Goal: Book appointment/travel/reservation

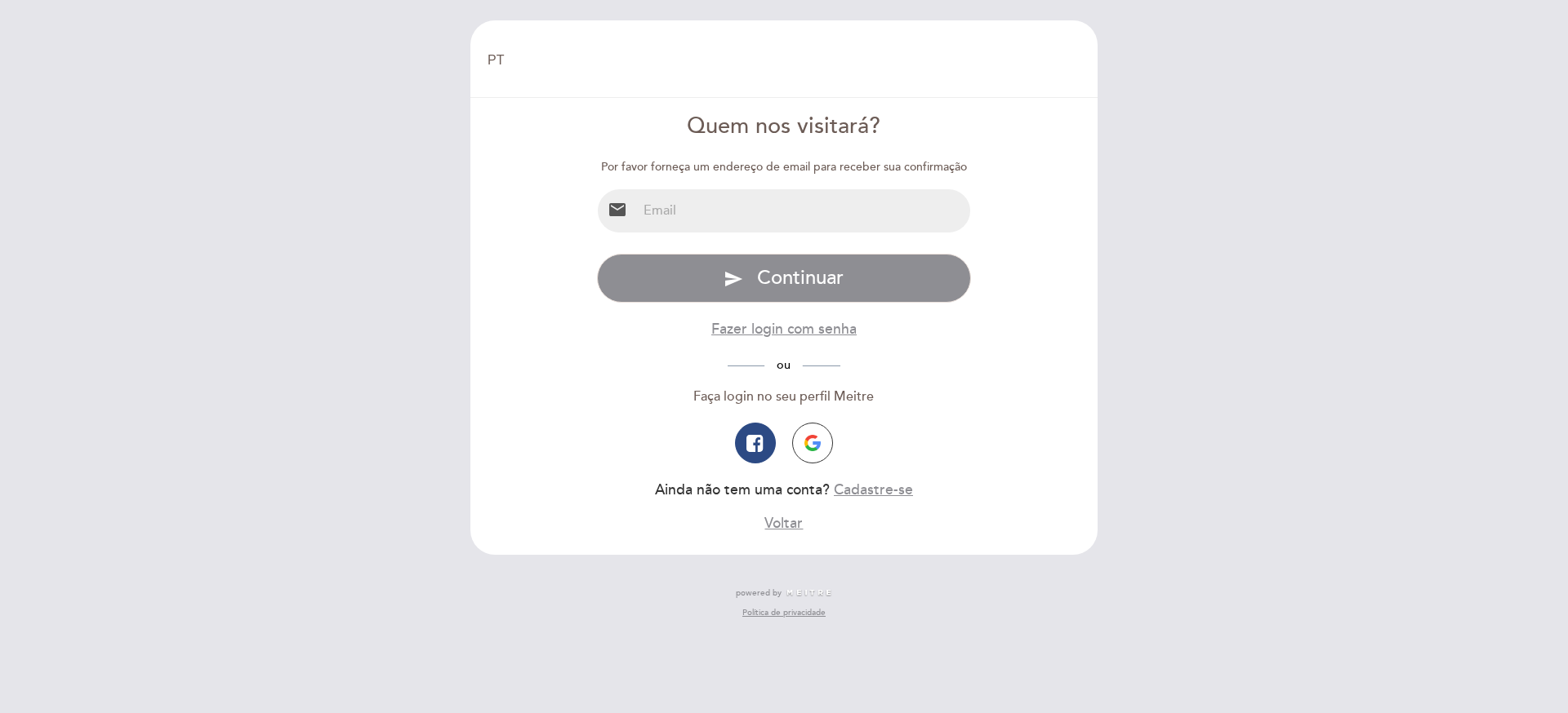
select select "pt"
click at [812, 450] on img "button" at bounding box center [812, 443] width 16 height 16
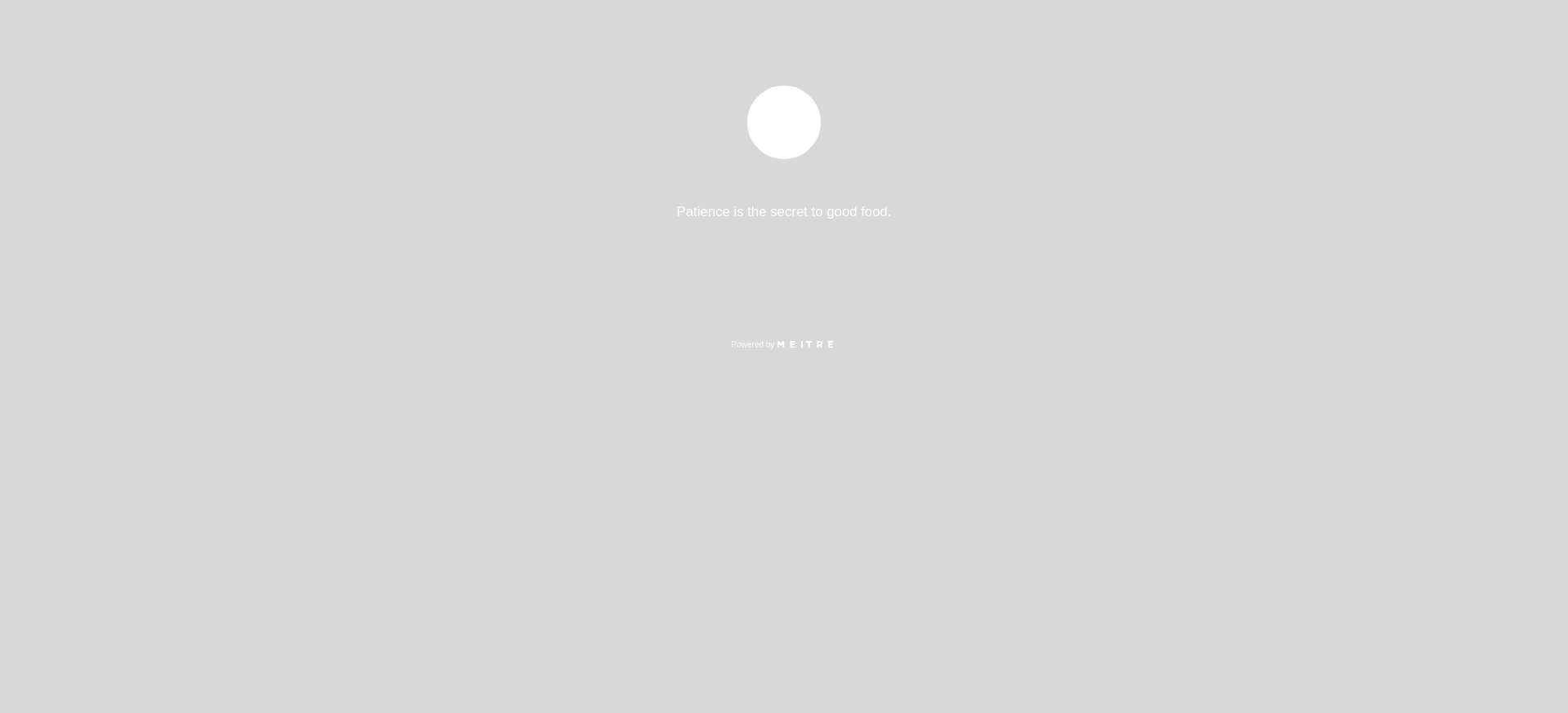
select select "pt"
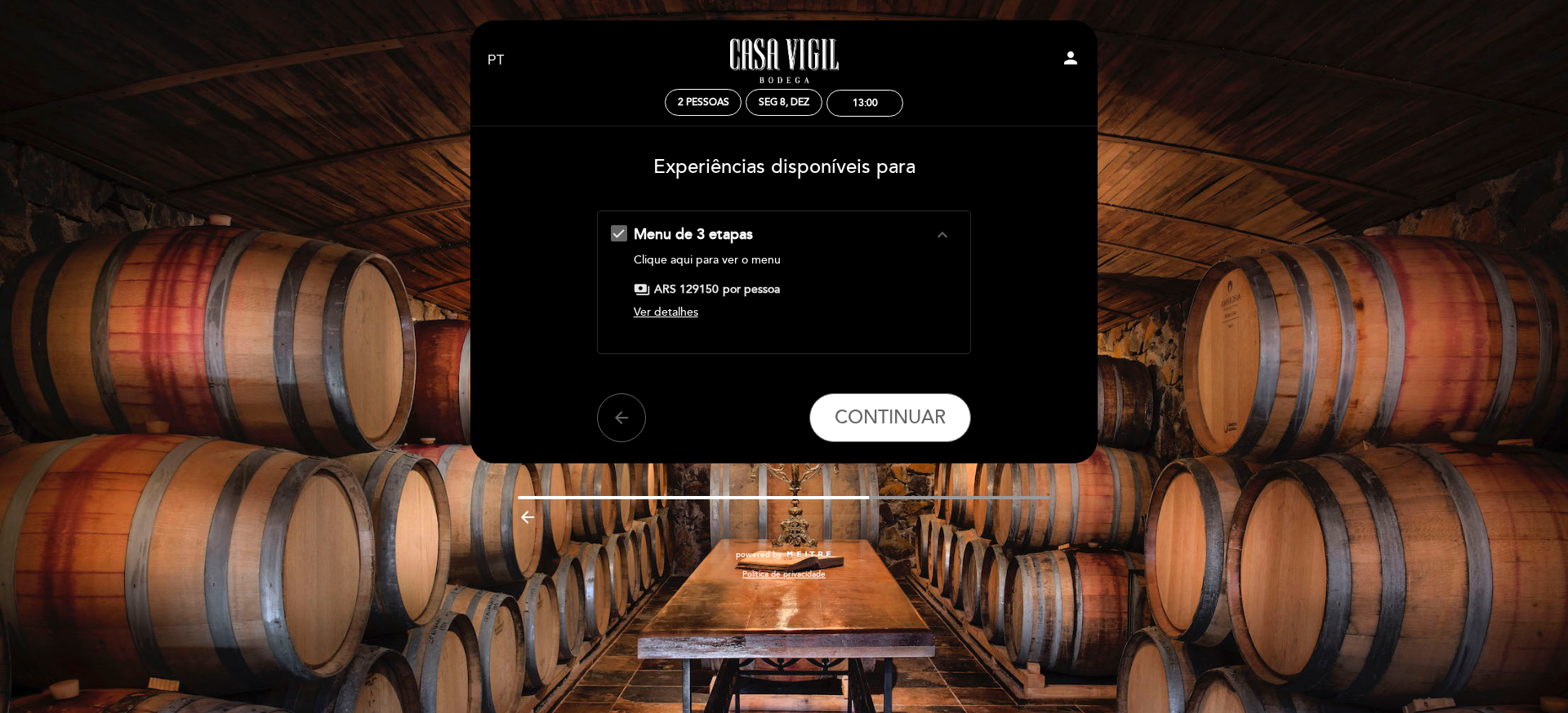
click at [674, 309] on span "Ver detalhes" at bounding box center [666, 312] width 64 height 14
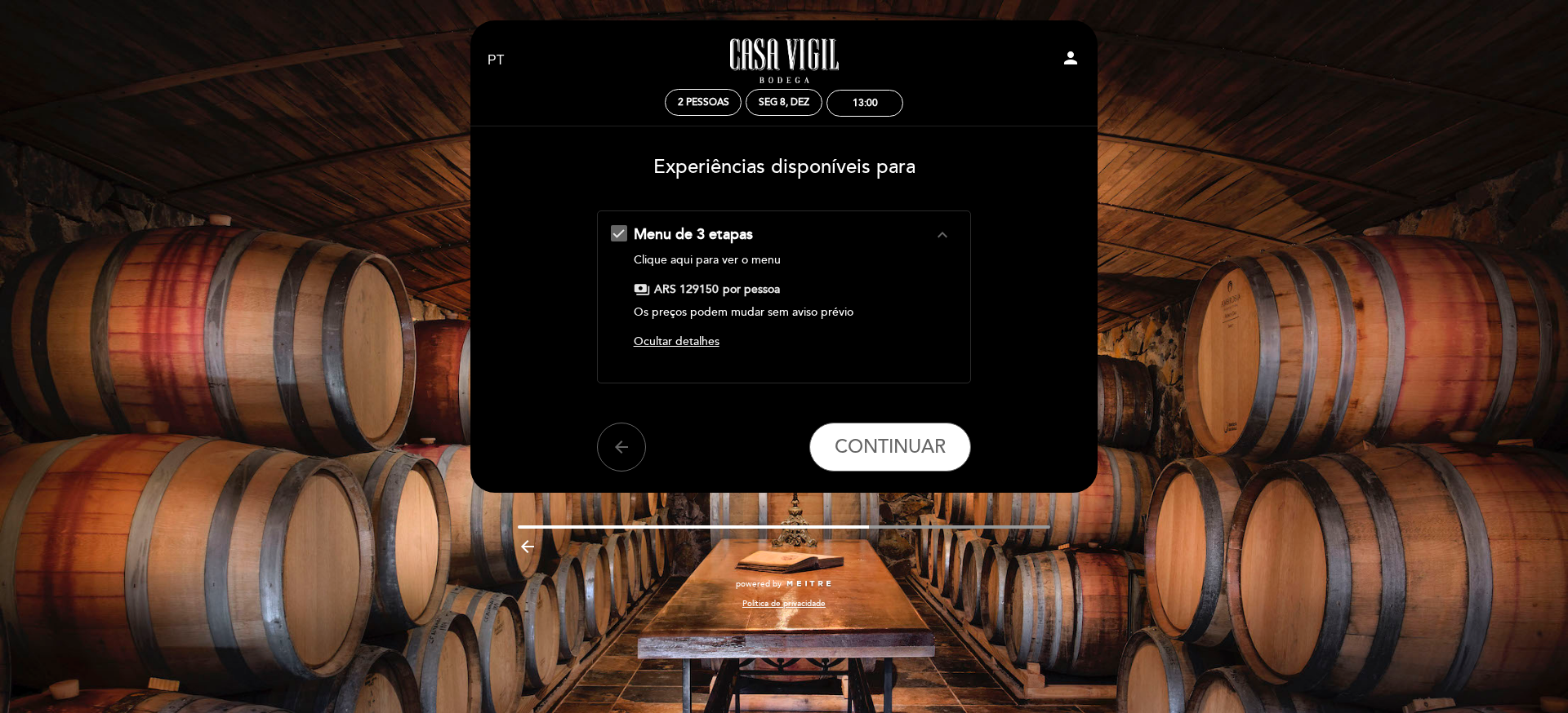
click at [731, 260] on link "Clique aqui para ver o menu" at bounding box center [707, 259] width 147 height 14
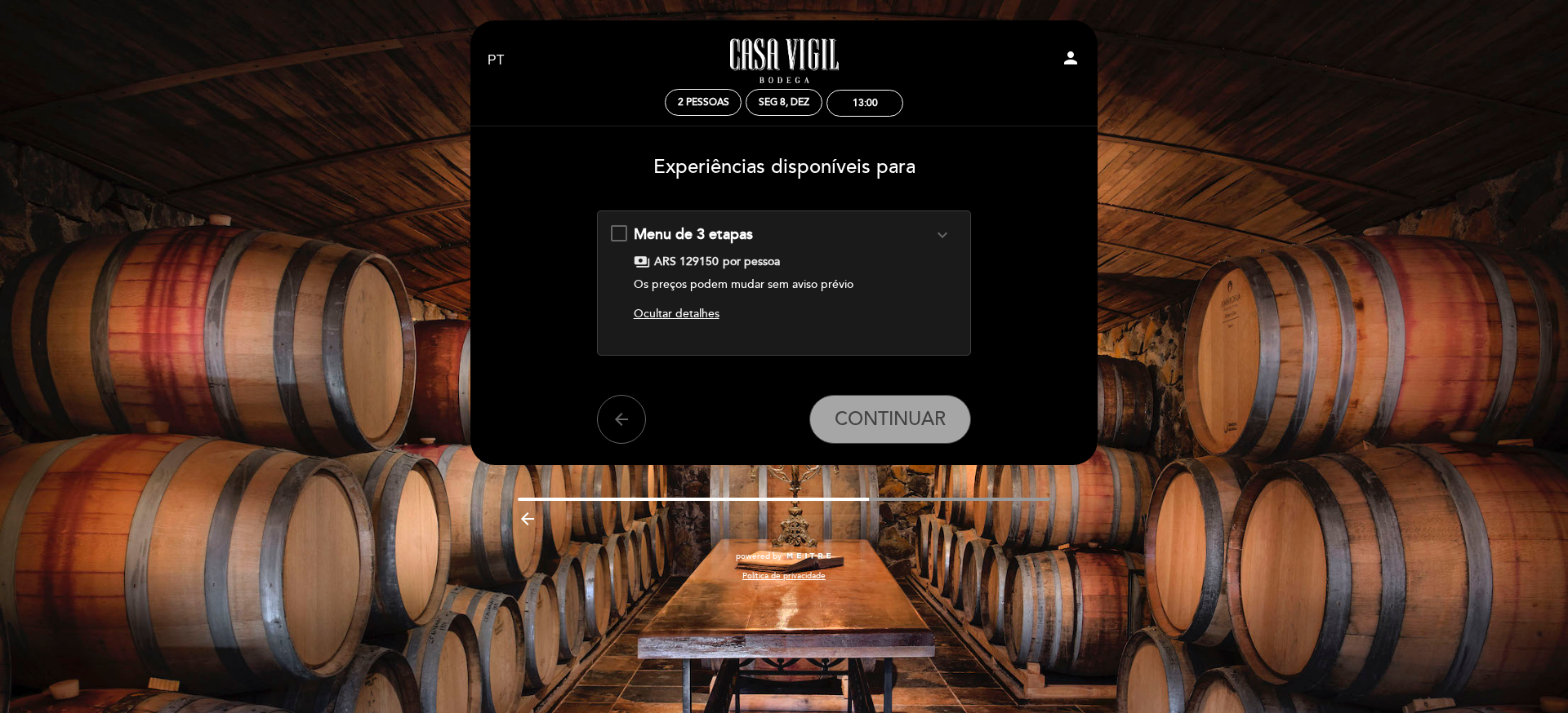
click at [934, 231] on icon "expand_more" at bounding box center [942, 234] width 19 height 19
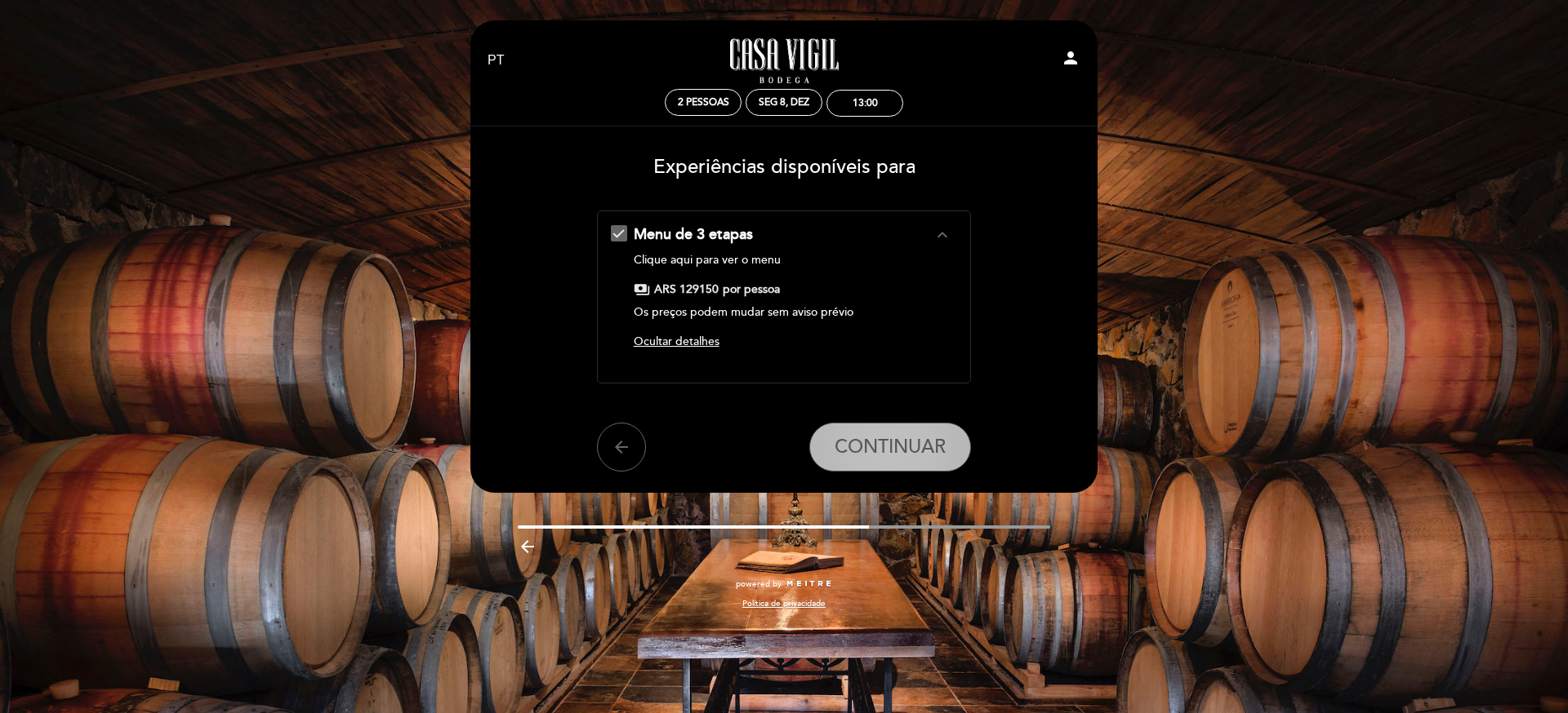
click at [897, 448] on span "CONTINUAR" at bounding box center [889, 447] width 111 height 23
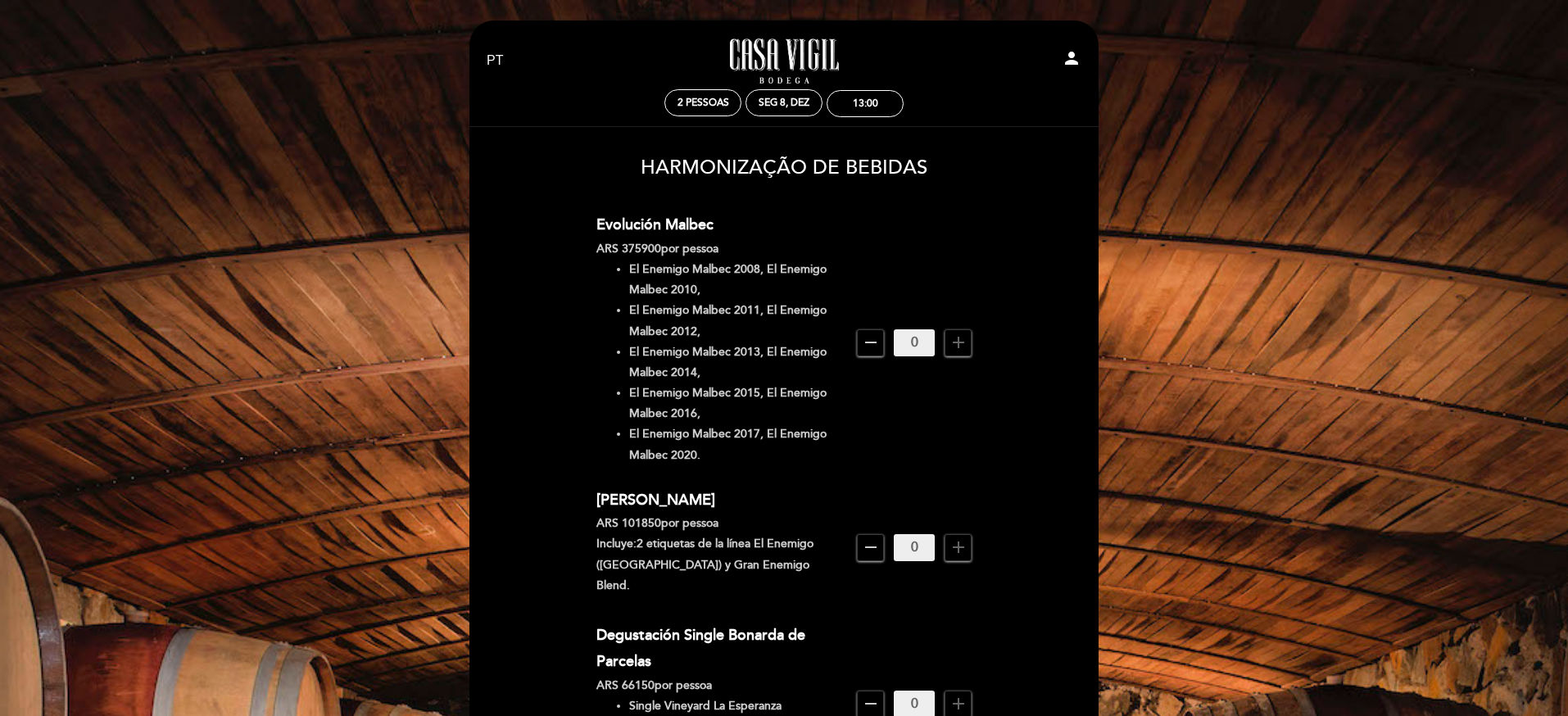
scroll to position [2, 0]
click at [955, 339] on icon "add" at bounding box center [958, 340] width 19 height 19
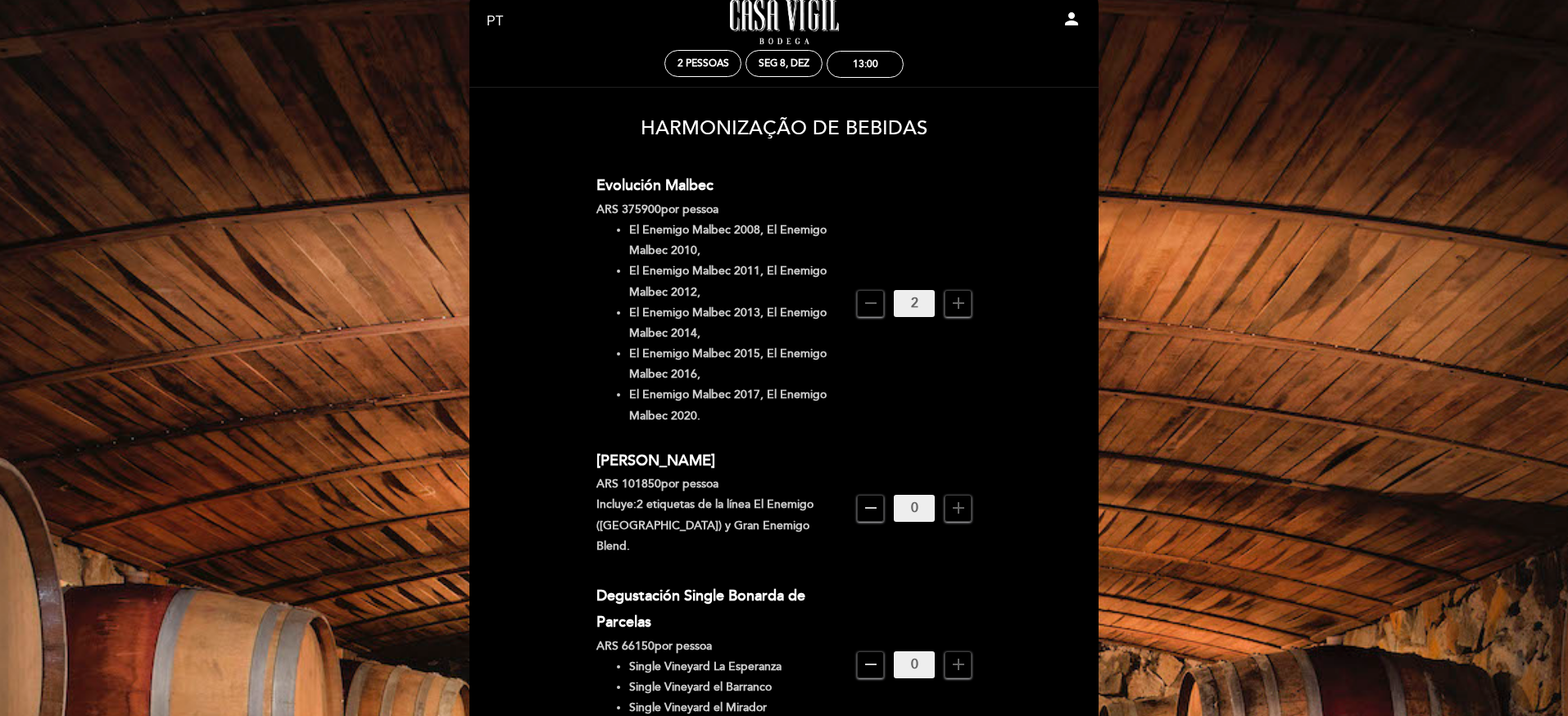
scroll to position [39, 0]
click at [871, 302] on icon "remove" at bounding box center [870, 303] width 19 height 19
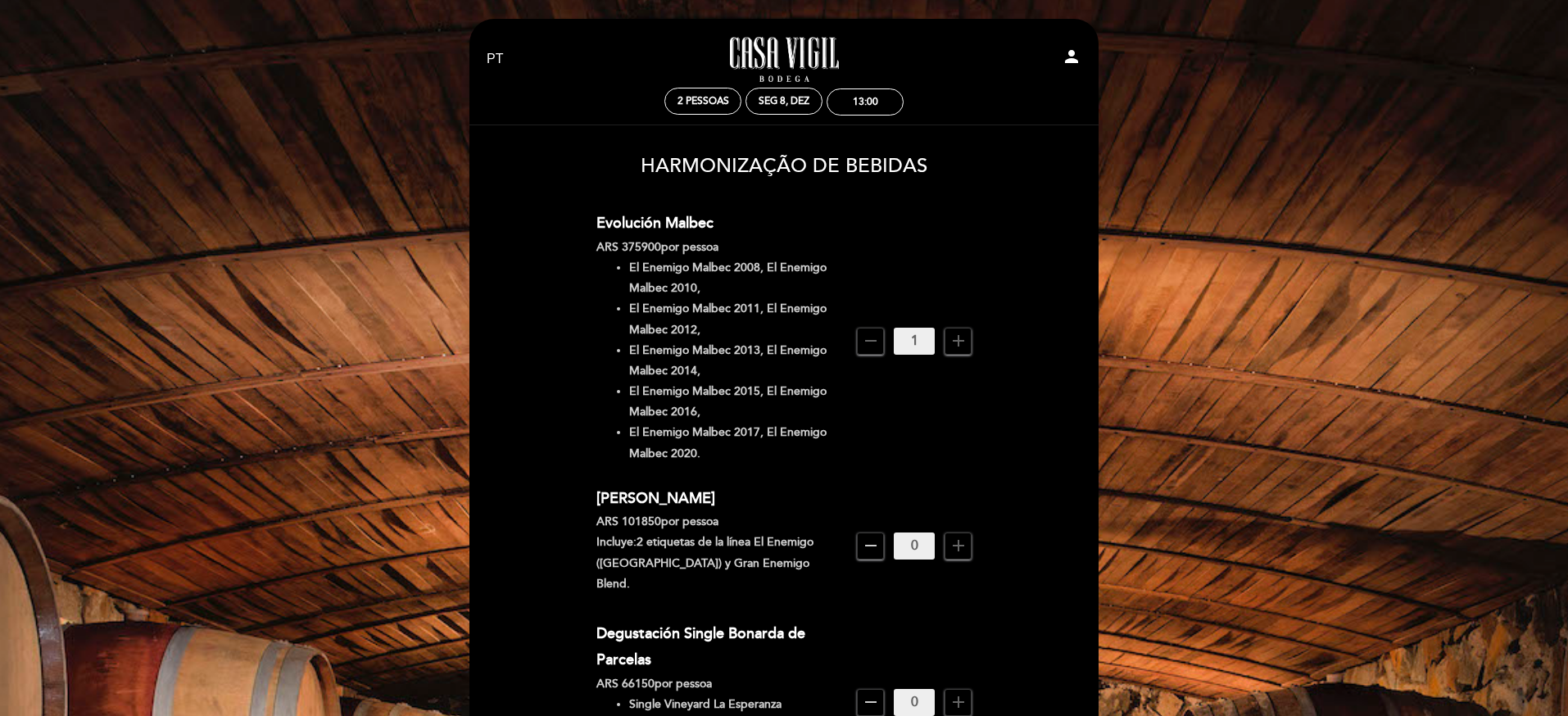
scroll to position [0, 0]
click at [871, 348] on icon "remove" at bounding box center [870, 342] width 19 height 19
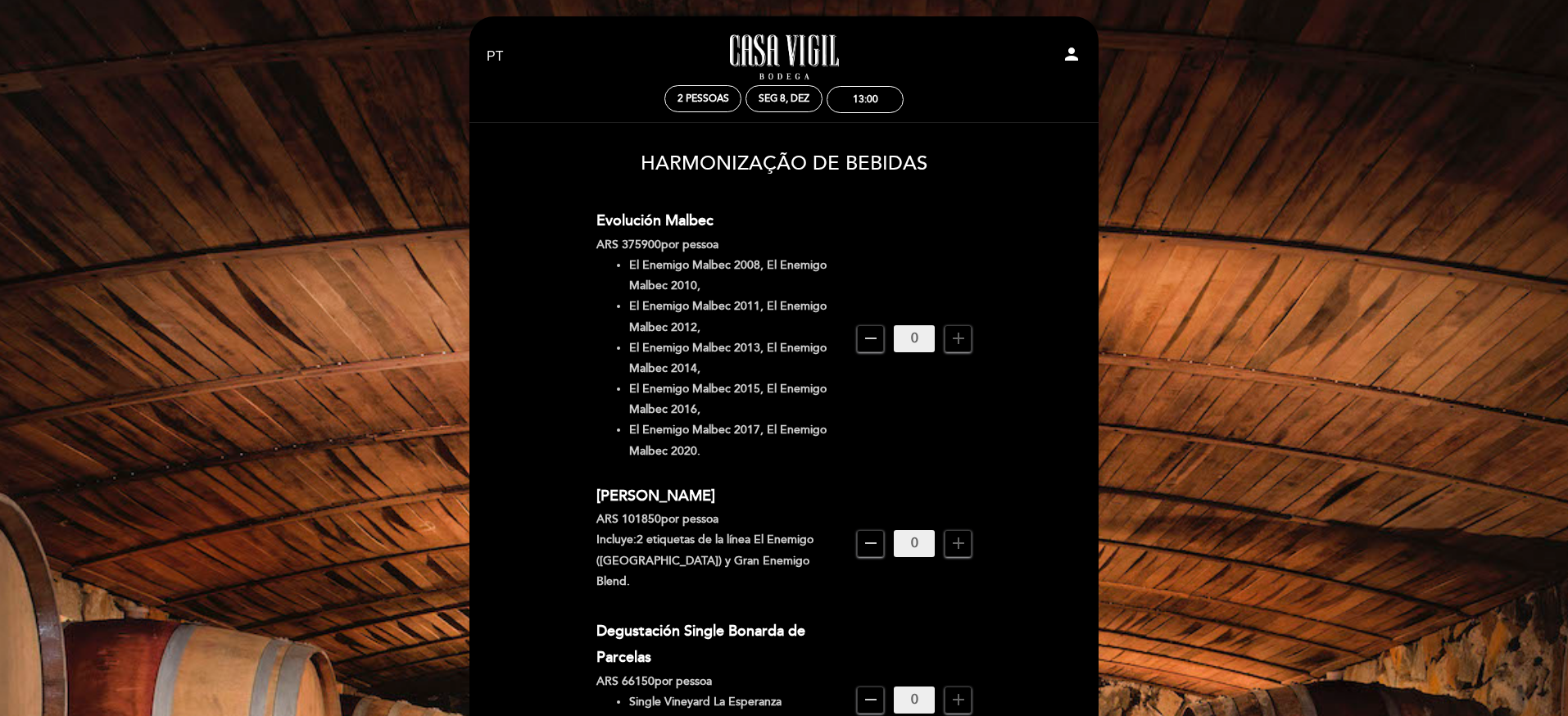
click at [957, 338] on icon "add" at bounding box center [958, 338] width 19 height 19
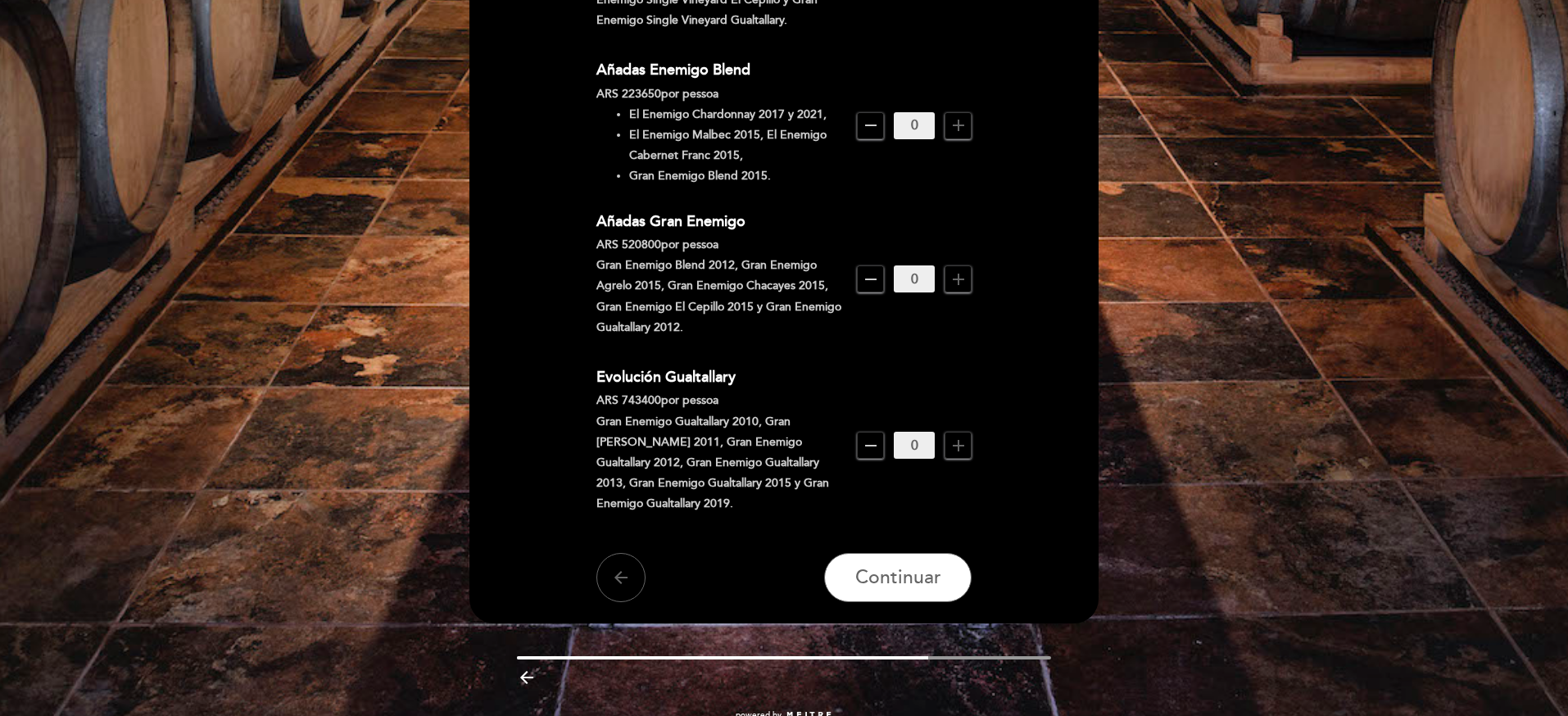
scroll to position [1301, 0]
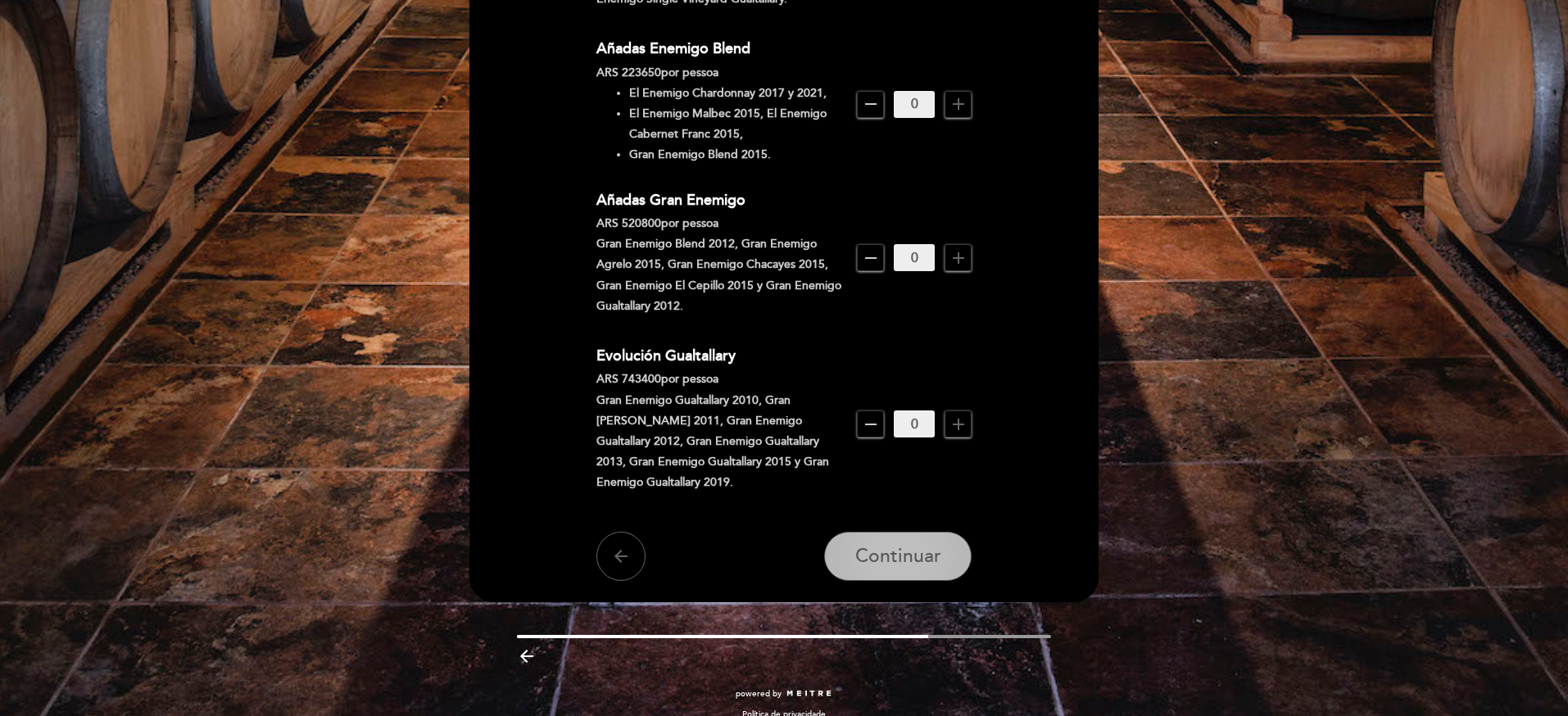
click at [893, 546] on span "Continuar" at bounding box center [898, 557] width 86 height 23
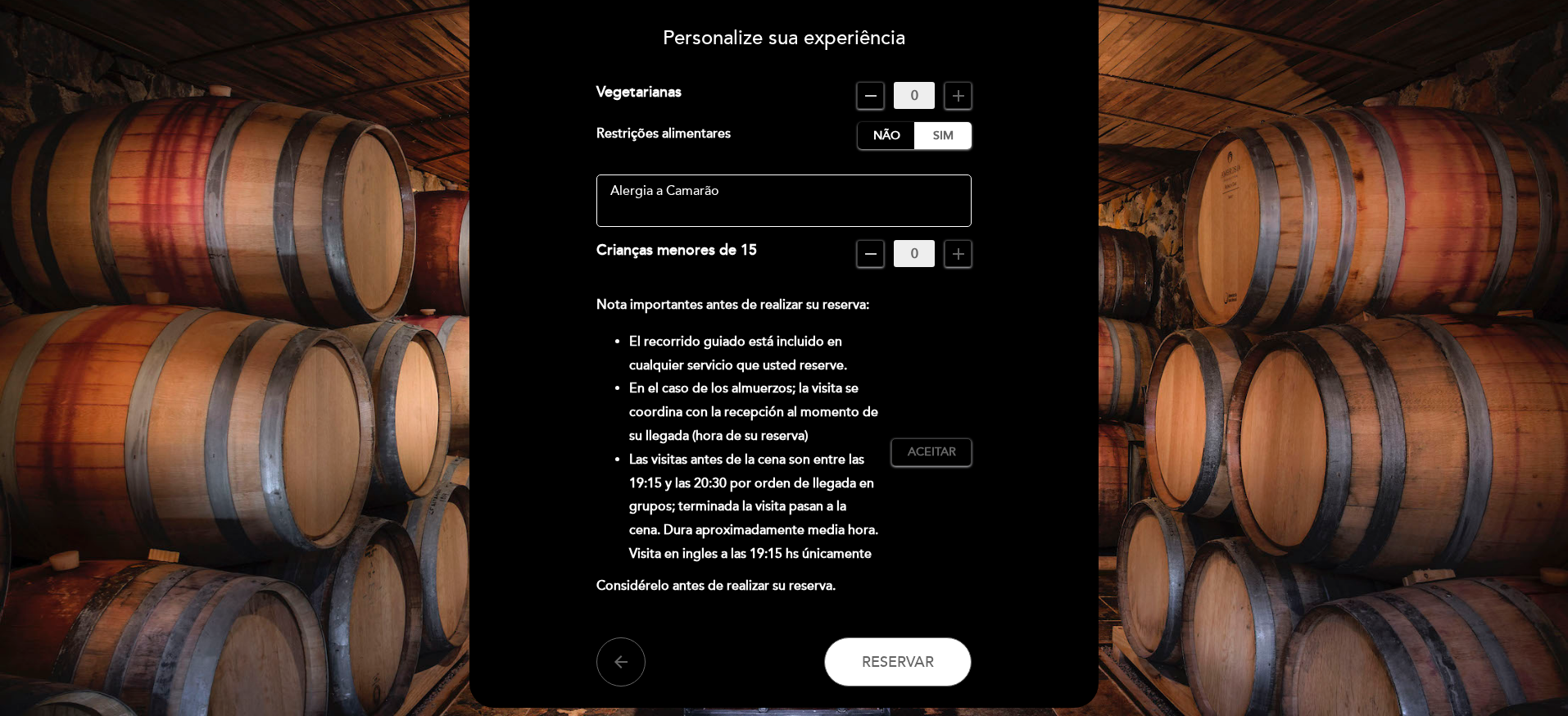
scroll to position [132, 0]
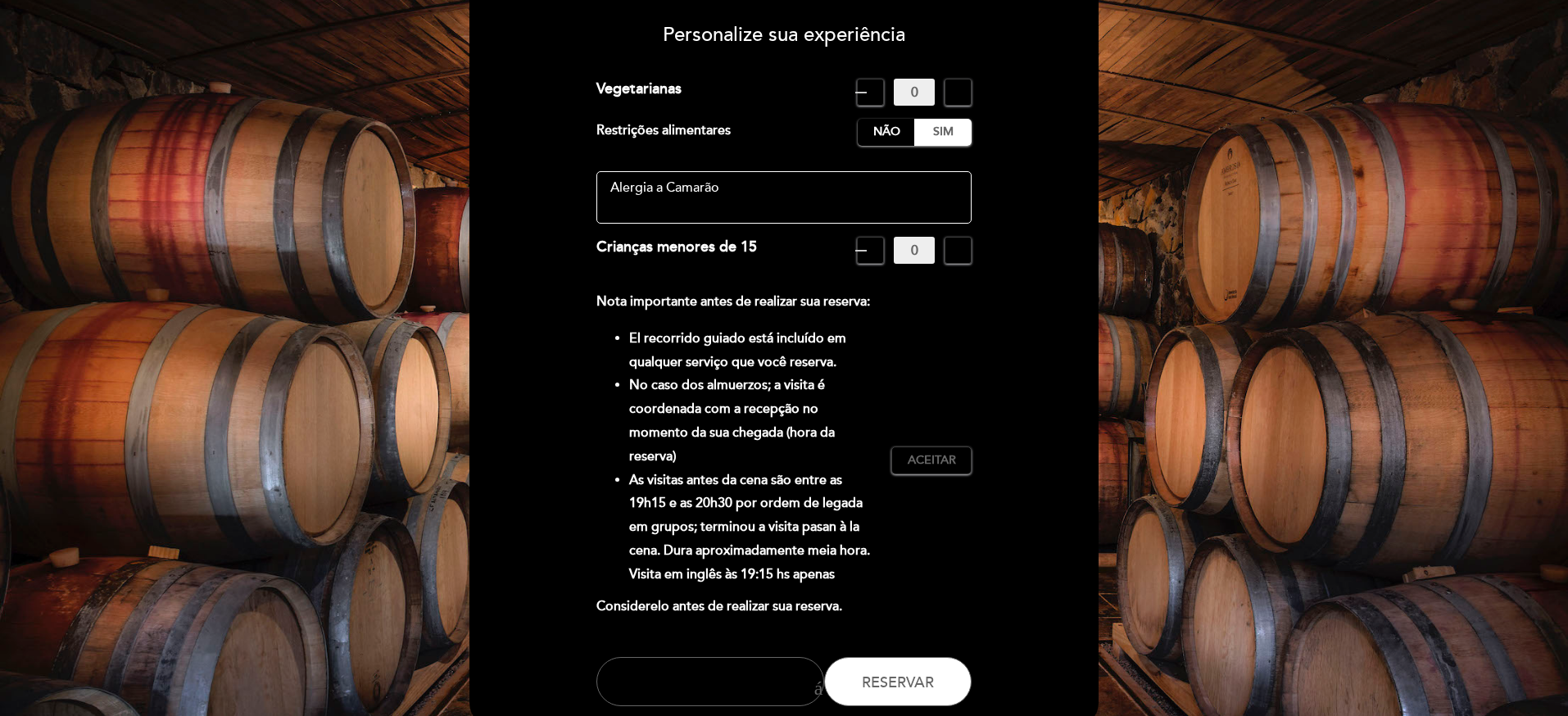
click at [1027, 341] on form "Taxa de serviço : 0% Nada selecionado 0% 15% 18% 20% Vegetarianas remover 0 adi…" at bounding box center [784, 392] width 606 height 628
click at [942, 453] on font "Aceitar" at bounding box center [931, 460] width 49 height 14
click at [880, 674] on font "Reservar" at bounding box center [897, 683] width 72 height 18
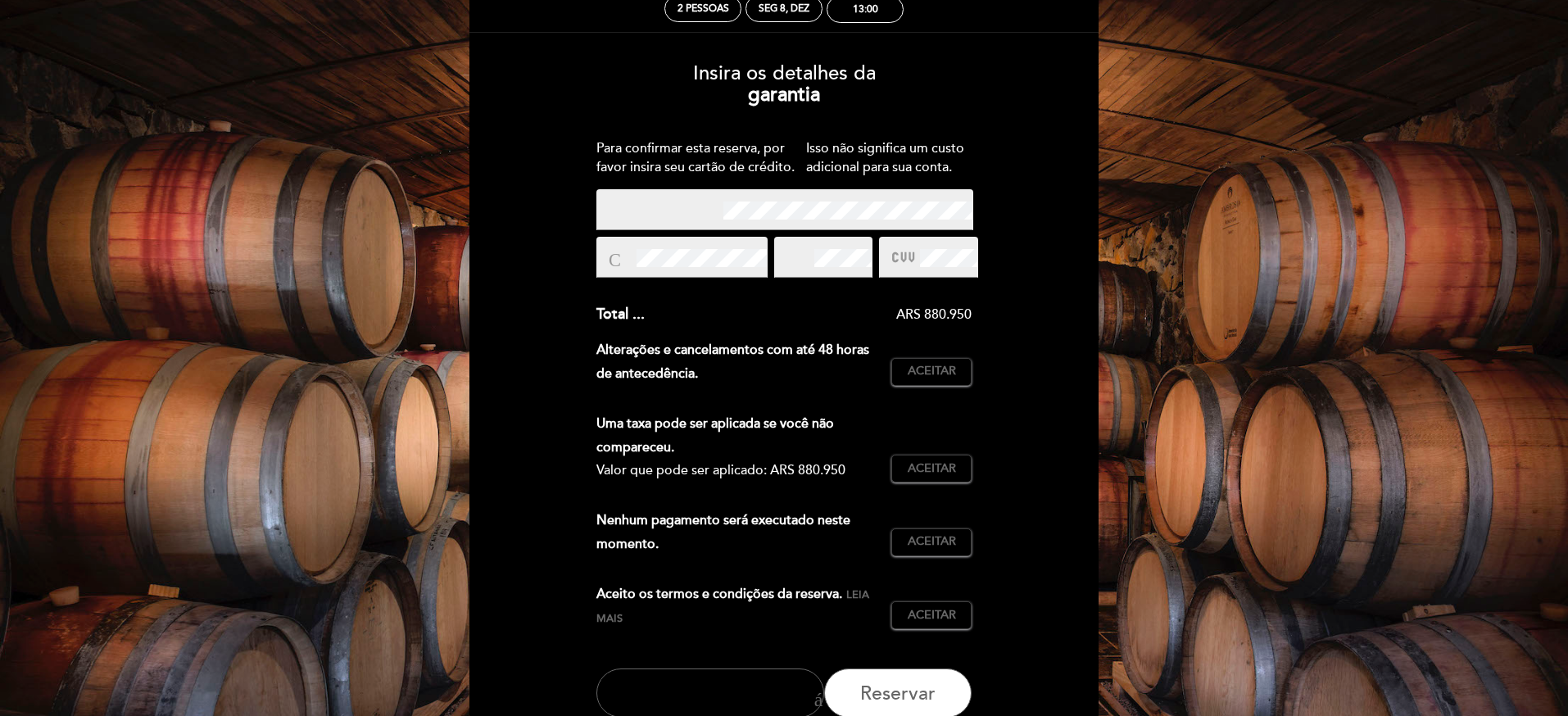
scroll to position [0, 0]
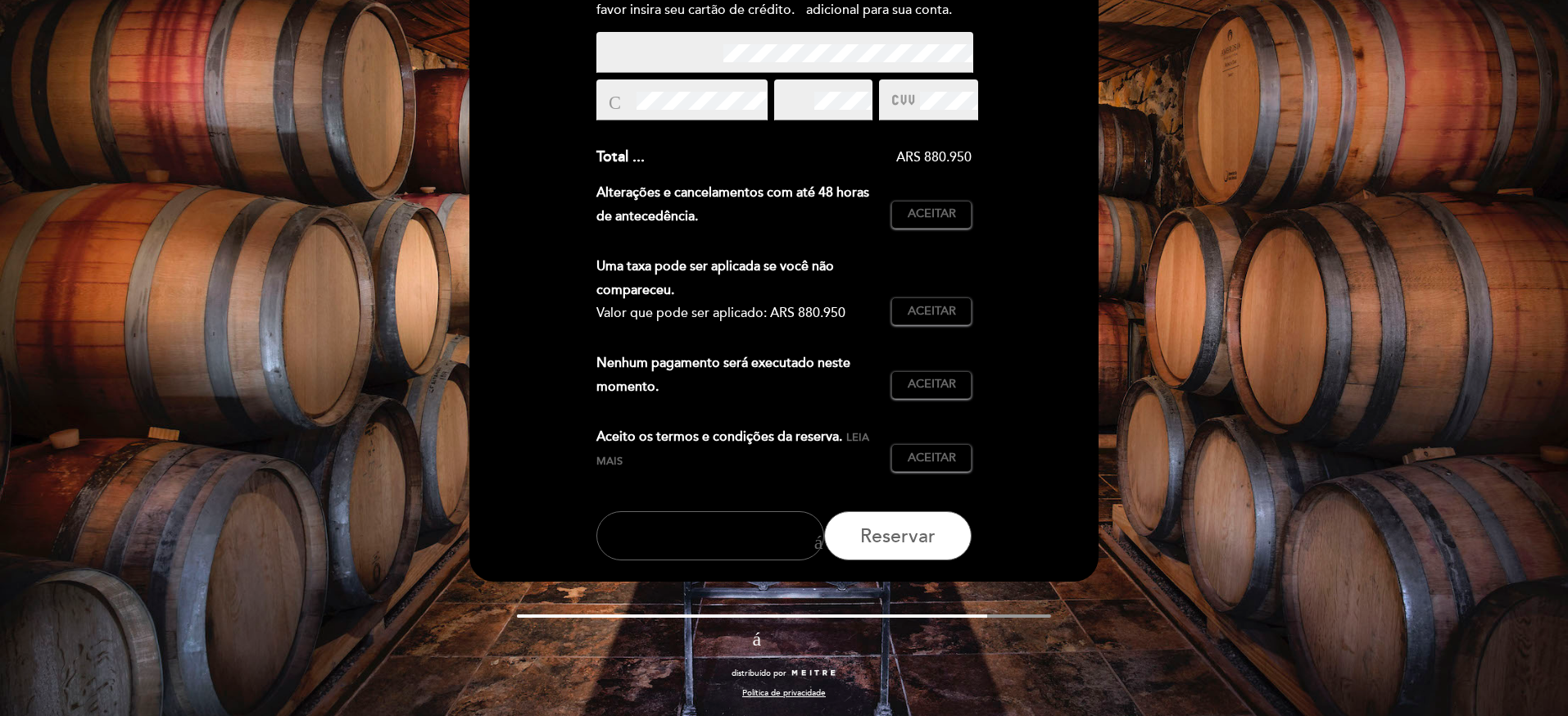
scroll to position [252, 0]
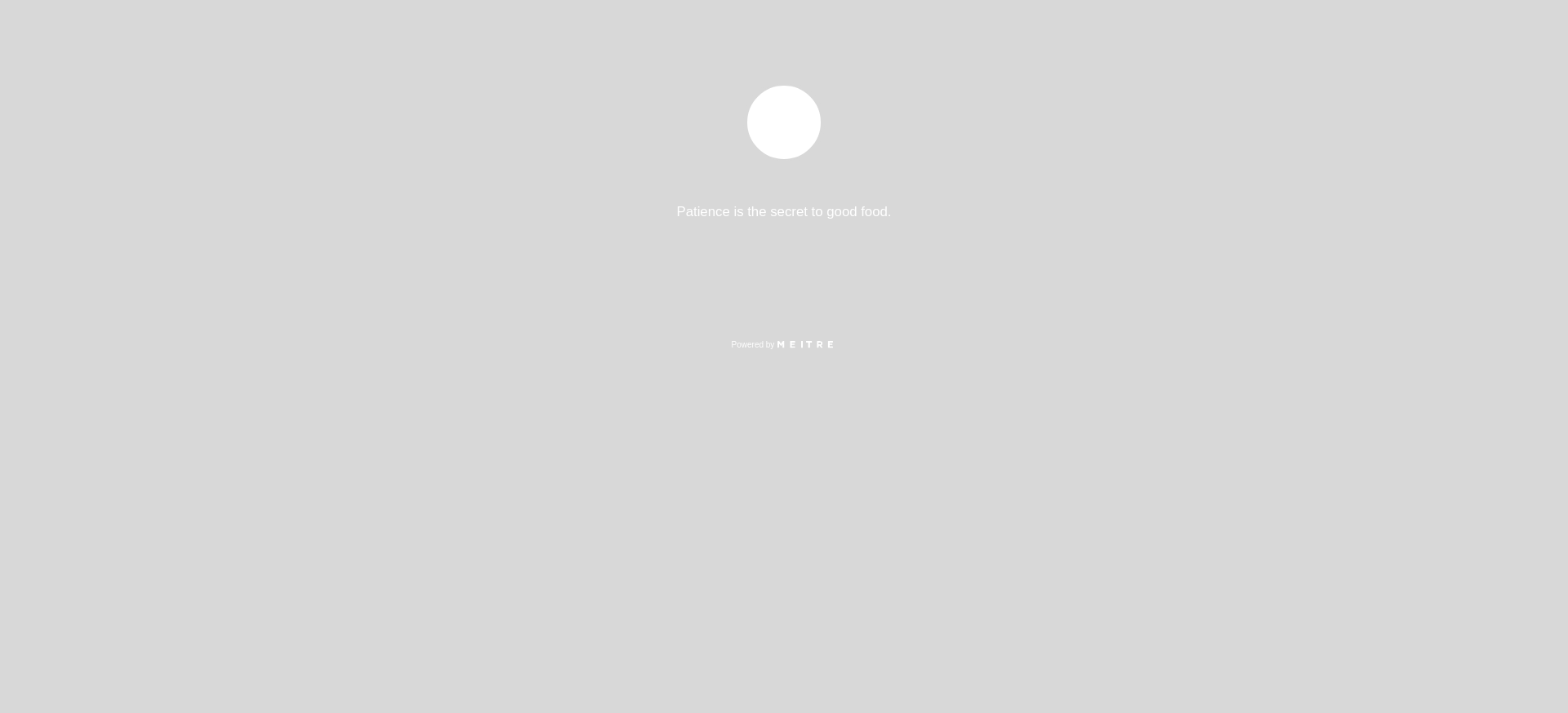
select select "pt"
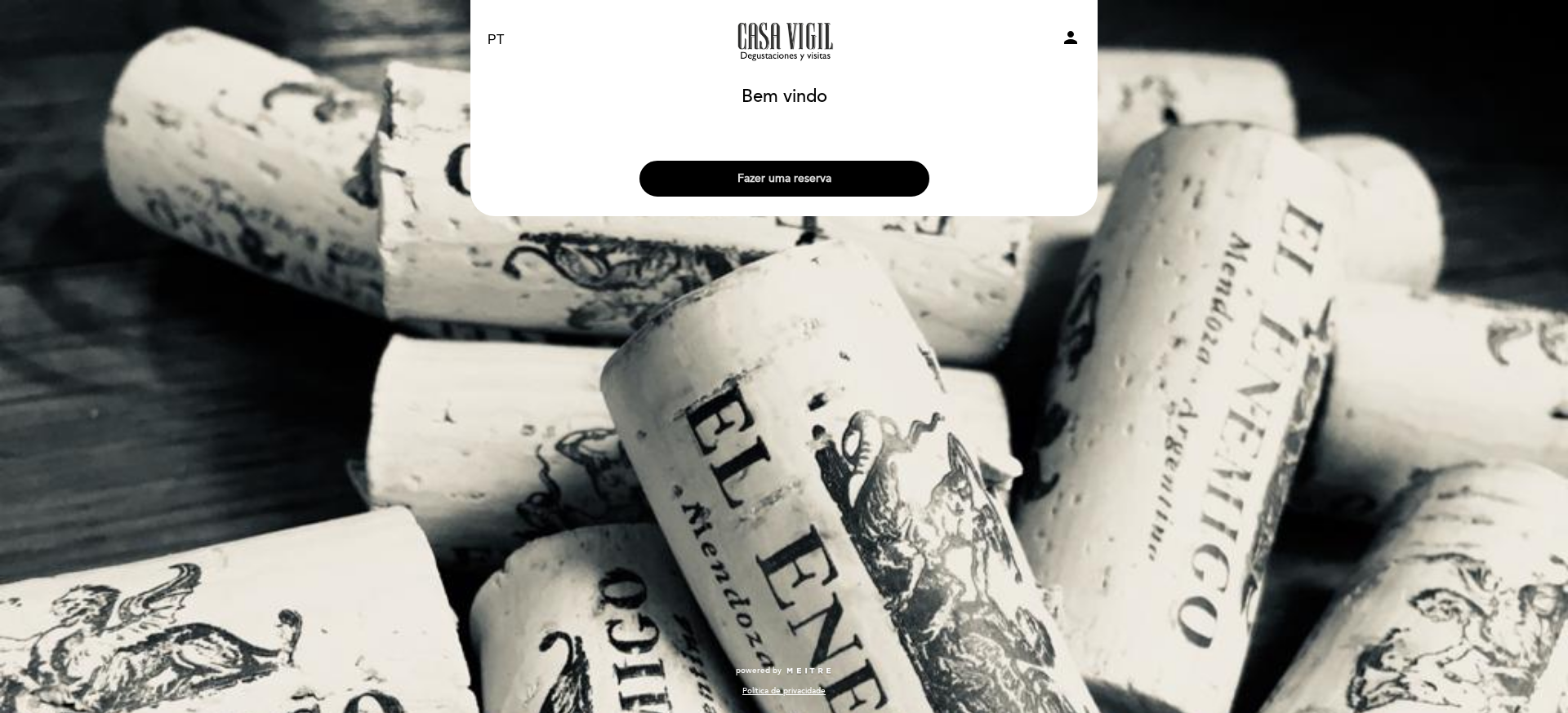
click at [776, 175] on button "Fazer uma reserva" at bounding box center [784, 178] width 290 height 36
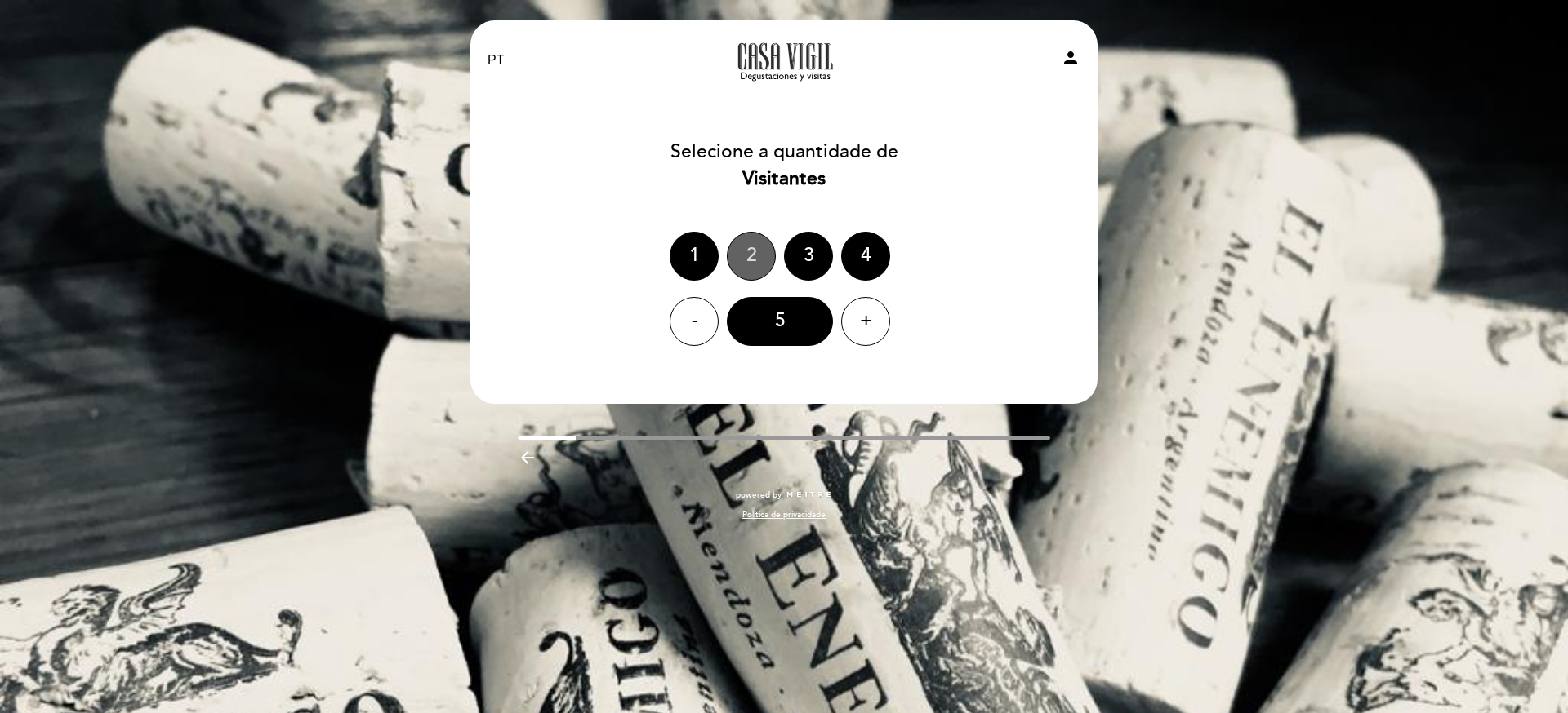
click at [752, 243] on div "2" at bounding box center [752, 256] width 49 height 49
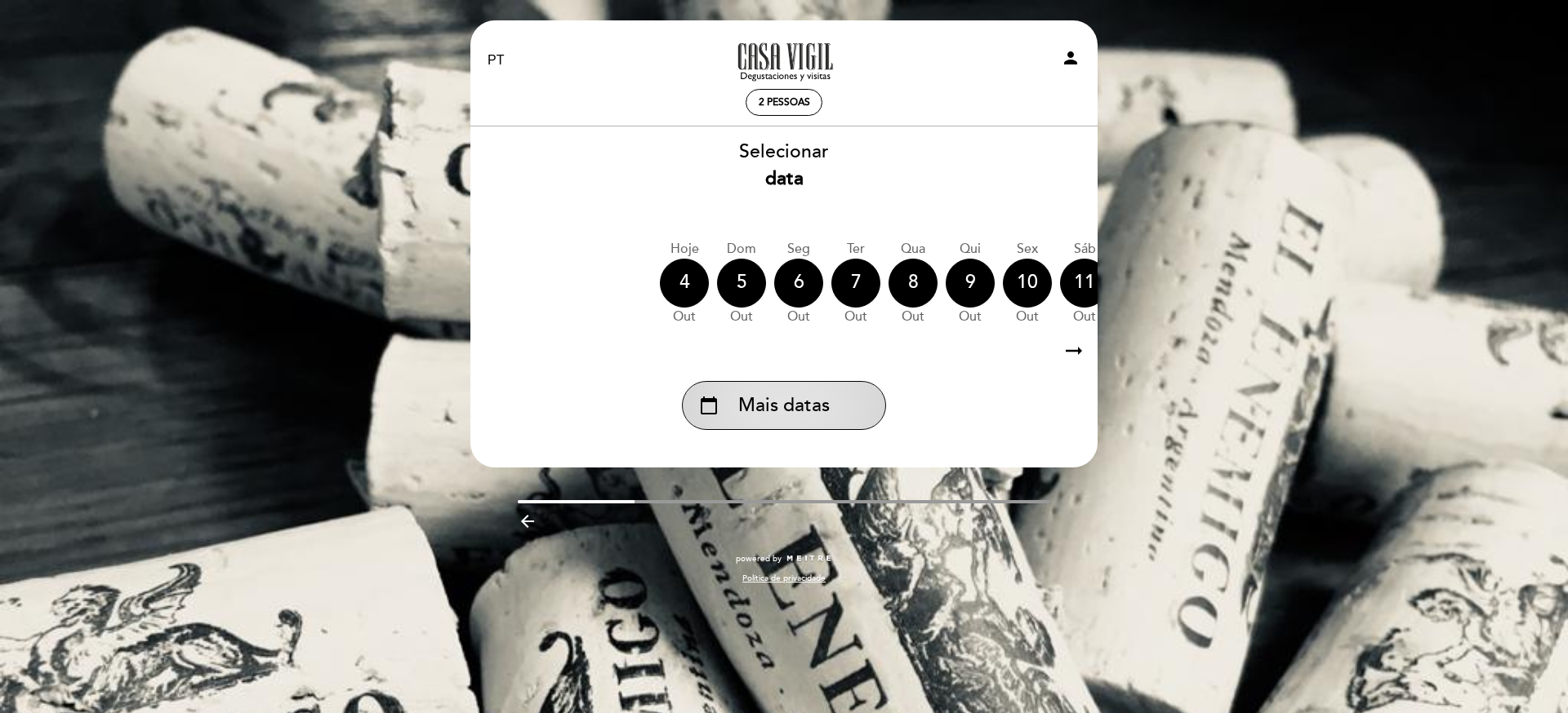
click at [789, 388] on div "calendar_today Mais datas" at bounding box center [784, 405] width 204 height 49
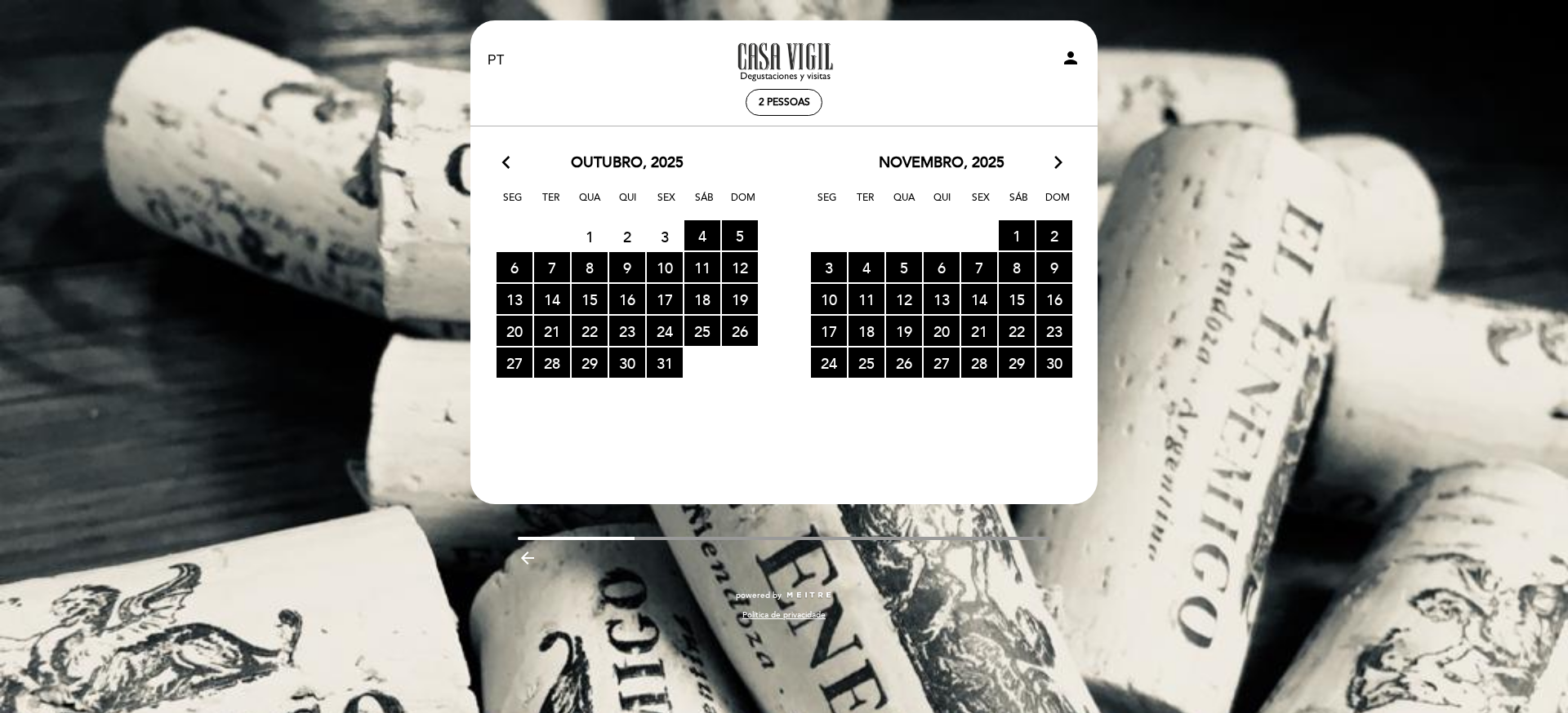
click at [1057, 165] on icon "arrow_forward_ios" at bounding box center [1059, 163] width 15 height 21
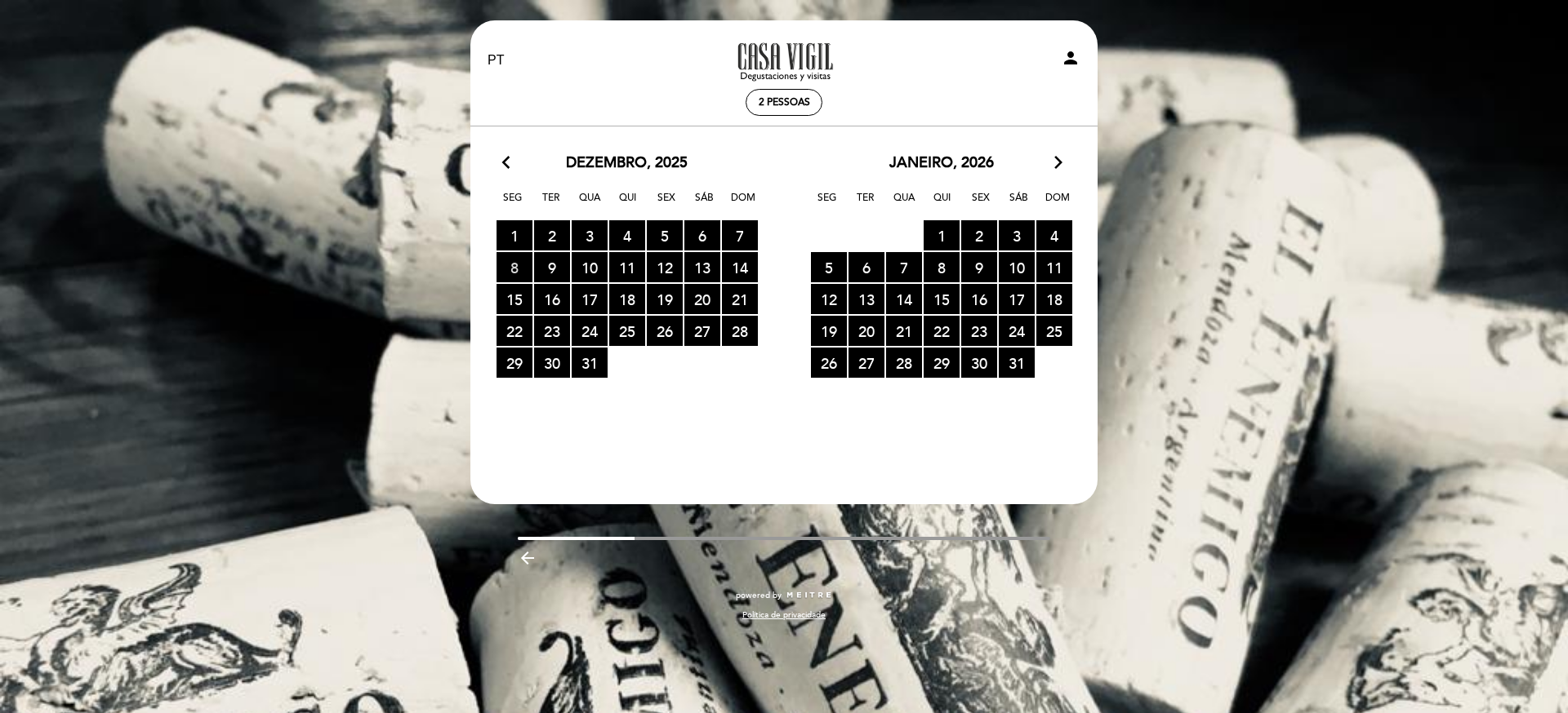
click at [510, 260] on span "8 RESERVAS DISPONÍVEIS" at bounding box center [514, 267] width 36 height 30
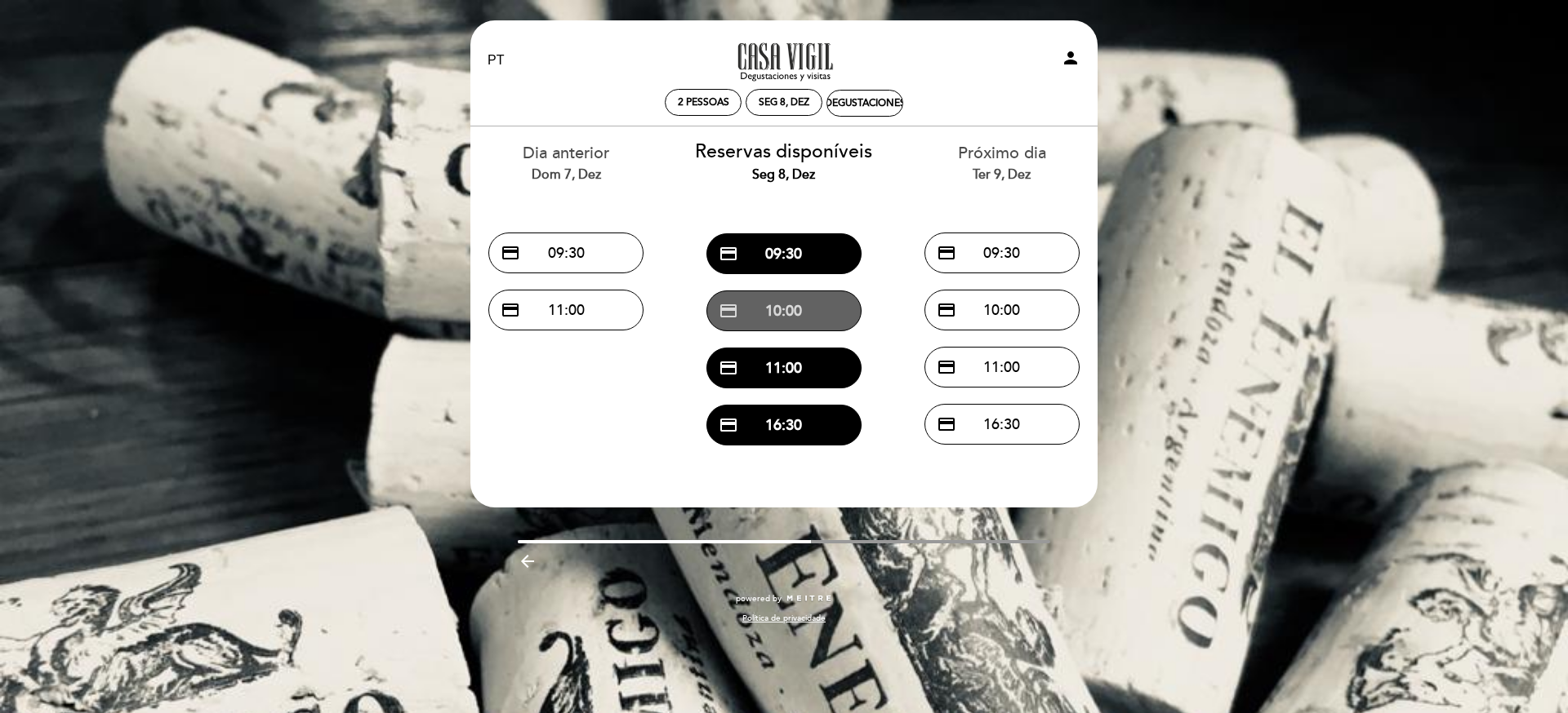
click at [780, 308] on button "credit_card 10:00" at bounding box center [783, 311] width 155 height 41
